Goal: Information Seeking & Learning: Learn about a topic

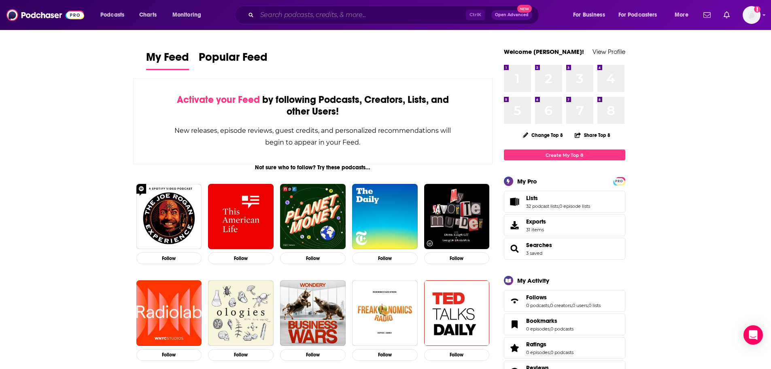
click at [304, 18] on input "Search podcasts, credits, & more..." at bounding box center [361, 14] width 209 height 13
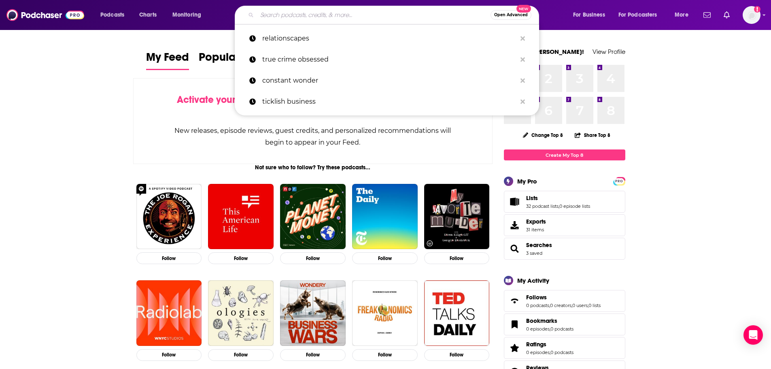
paste input "The [DEMOGRAPHIC_DATA] for Normal People"
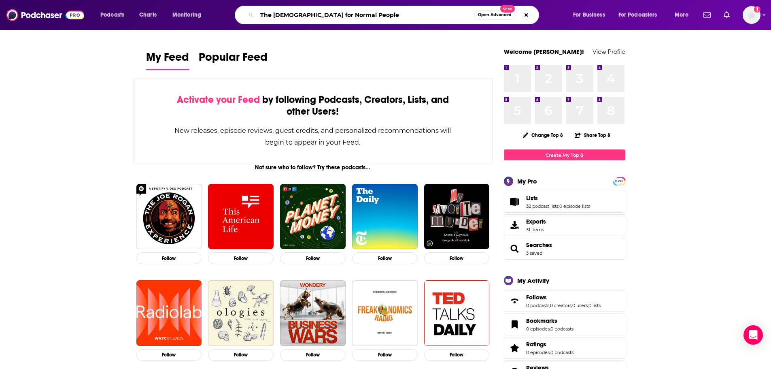
type input "The [DEMOGRAPHIC_DATA] for Normal People"
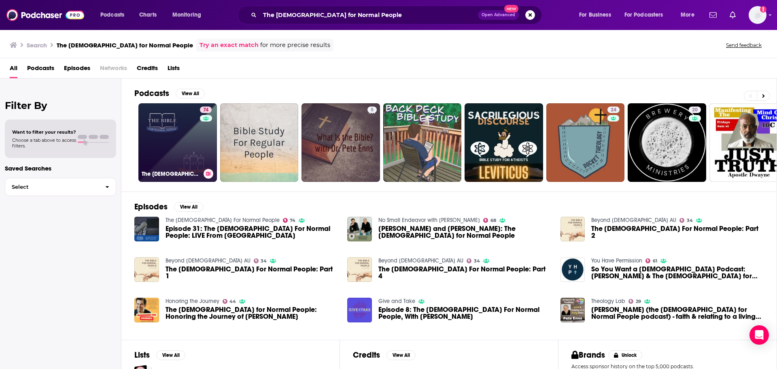
click at [178, 122] on link "74 The [DEMOGRAPHIC_DATA] For Normal People" at bounding box center [177, 142] width 79 height 79
